Goal: Transaction & Acquisition: Purchase product/service

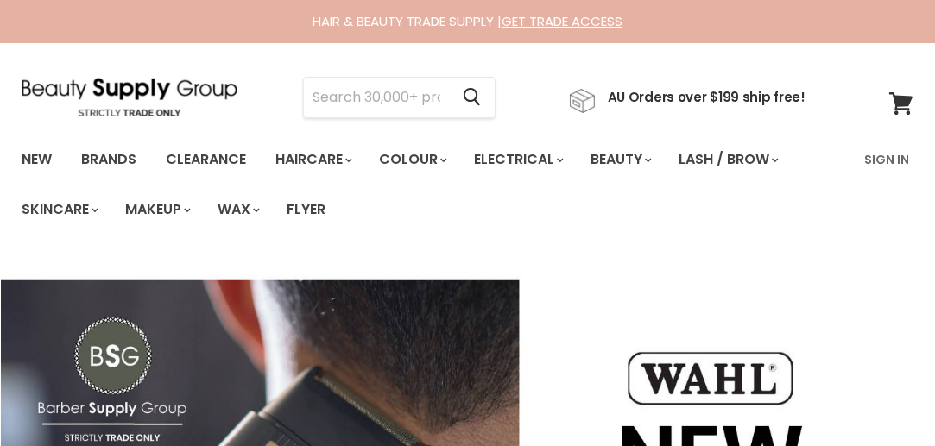
click at [396, 99] on input "Search" at bounding box center [376, 98] width 145 height 40
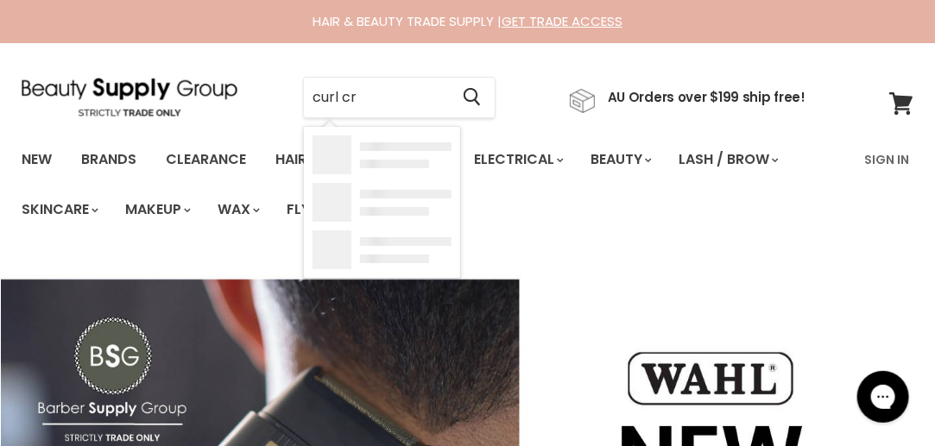
type input "curl cre"
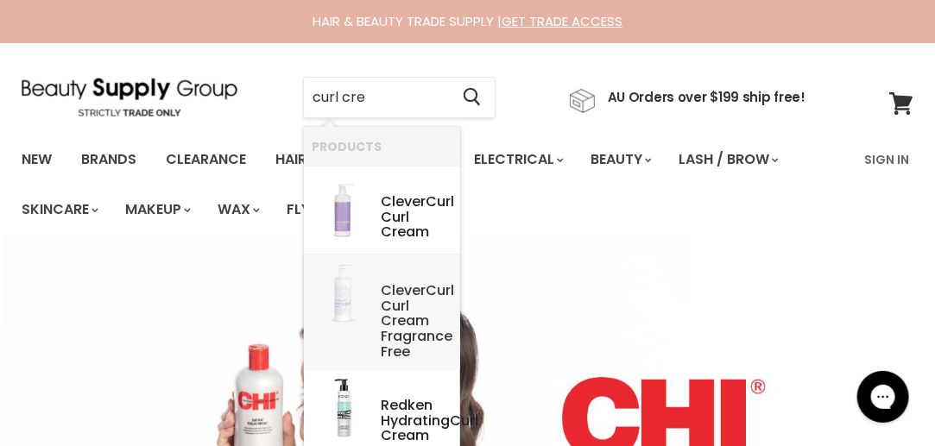
click at [374, 297] on link "Clever Curl Curl Cre am Fragrance Free SKU: 9336531005544 Clever Curl" at bounding box center [382, 312] width 139 height 98
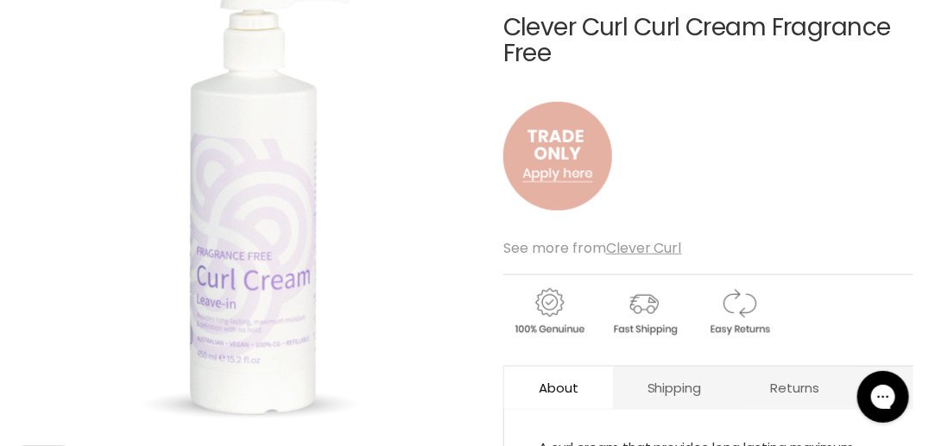
scroll to position [575, 0]
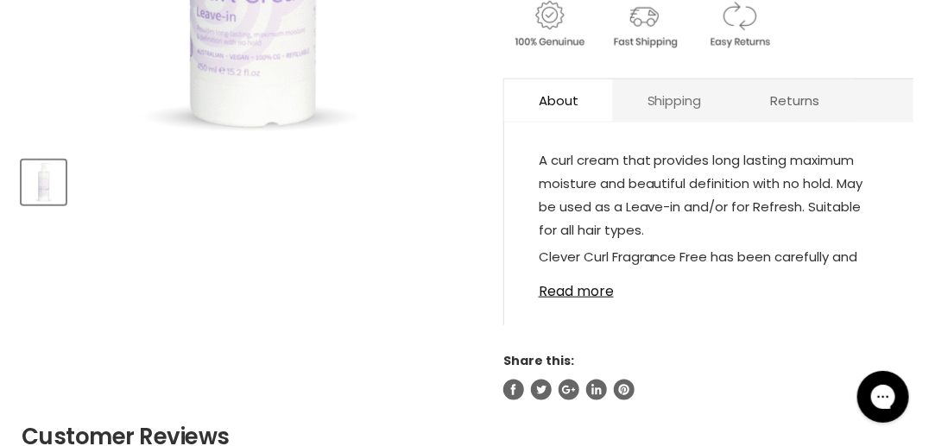
click at [671, 102] on link "Shipping" at bounding box center [674, 100] width 123 height 42
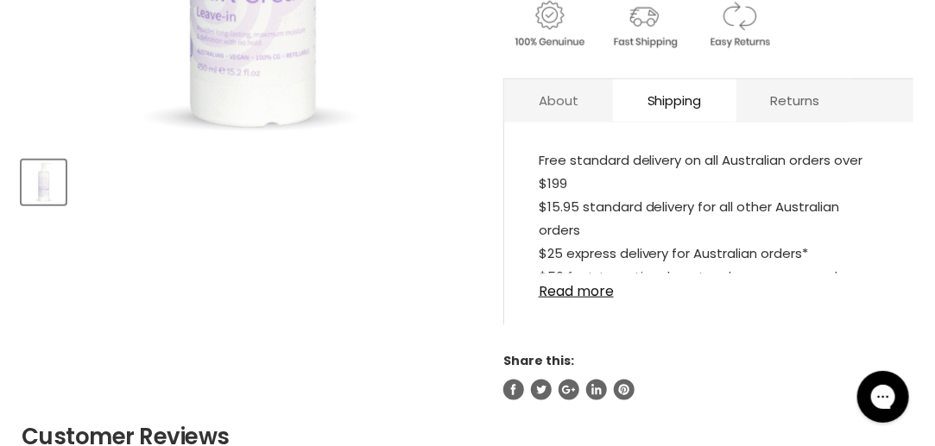
click at [550, 98] on link "About" at bounding box center [558, 100] width 109 height 42
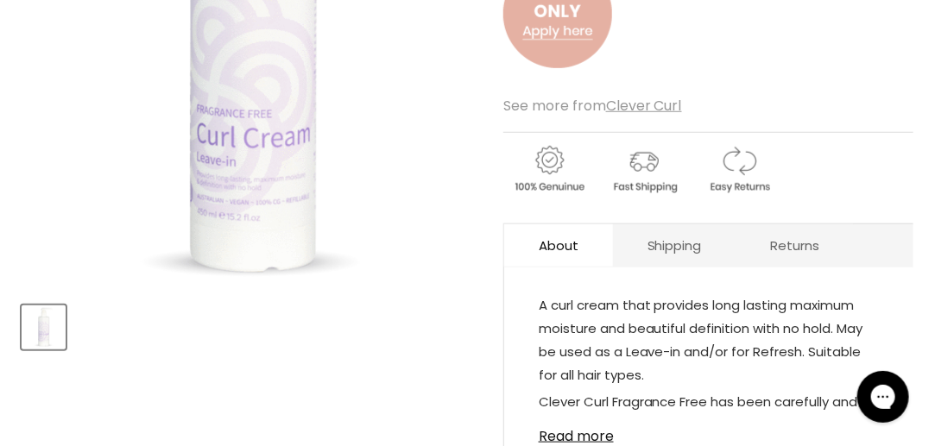
scroll to position [288, 0]
